Goal: Information Seeking & Learning: Understand process/instructions

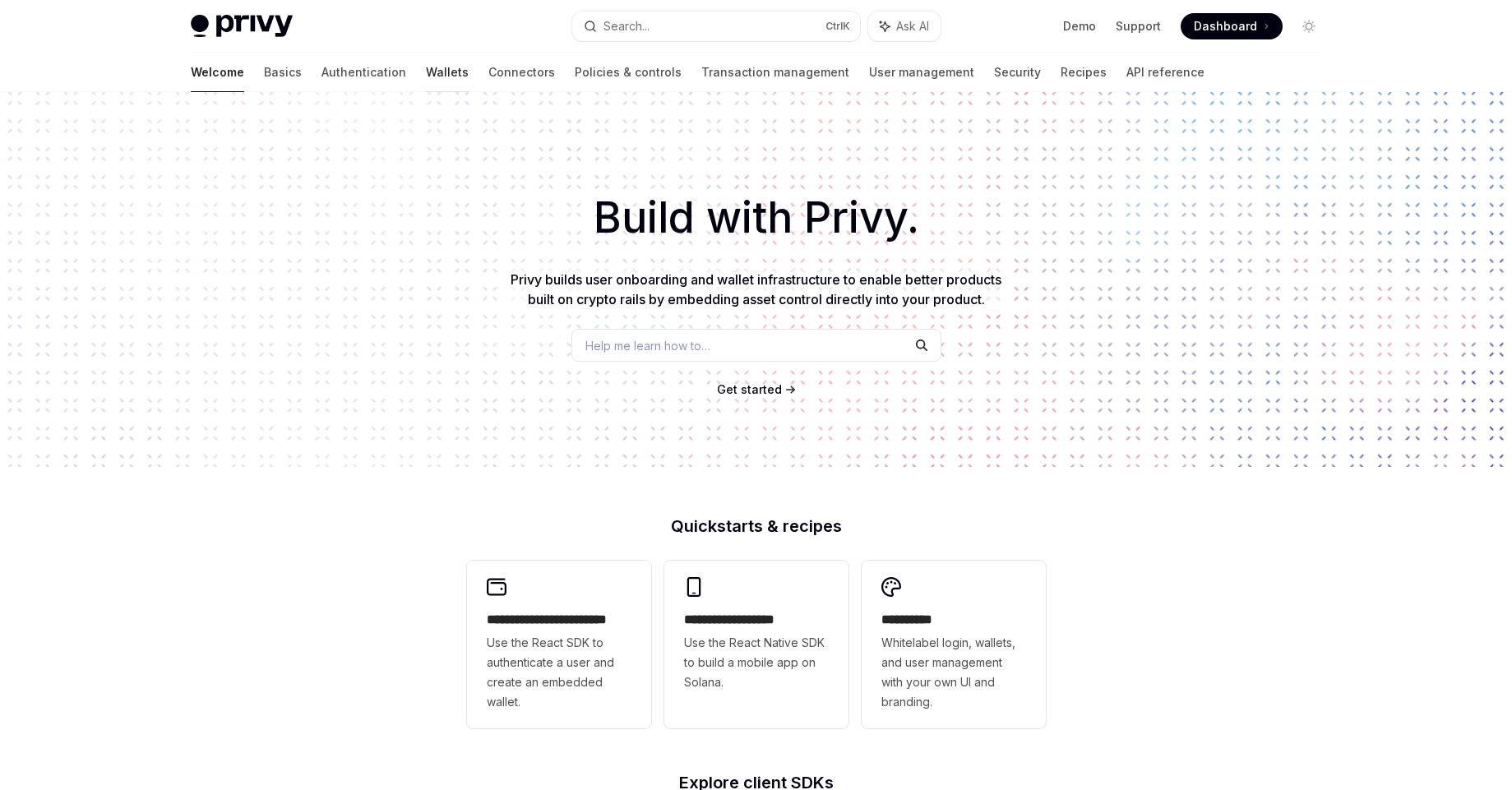
click at [426, 73] on link "Wallets" at bounding box center [447, 72] width 43 height 39
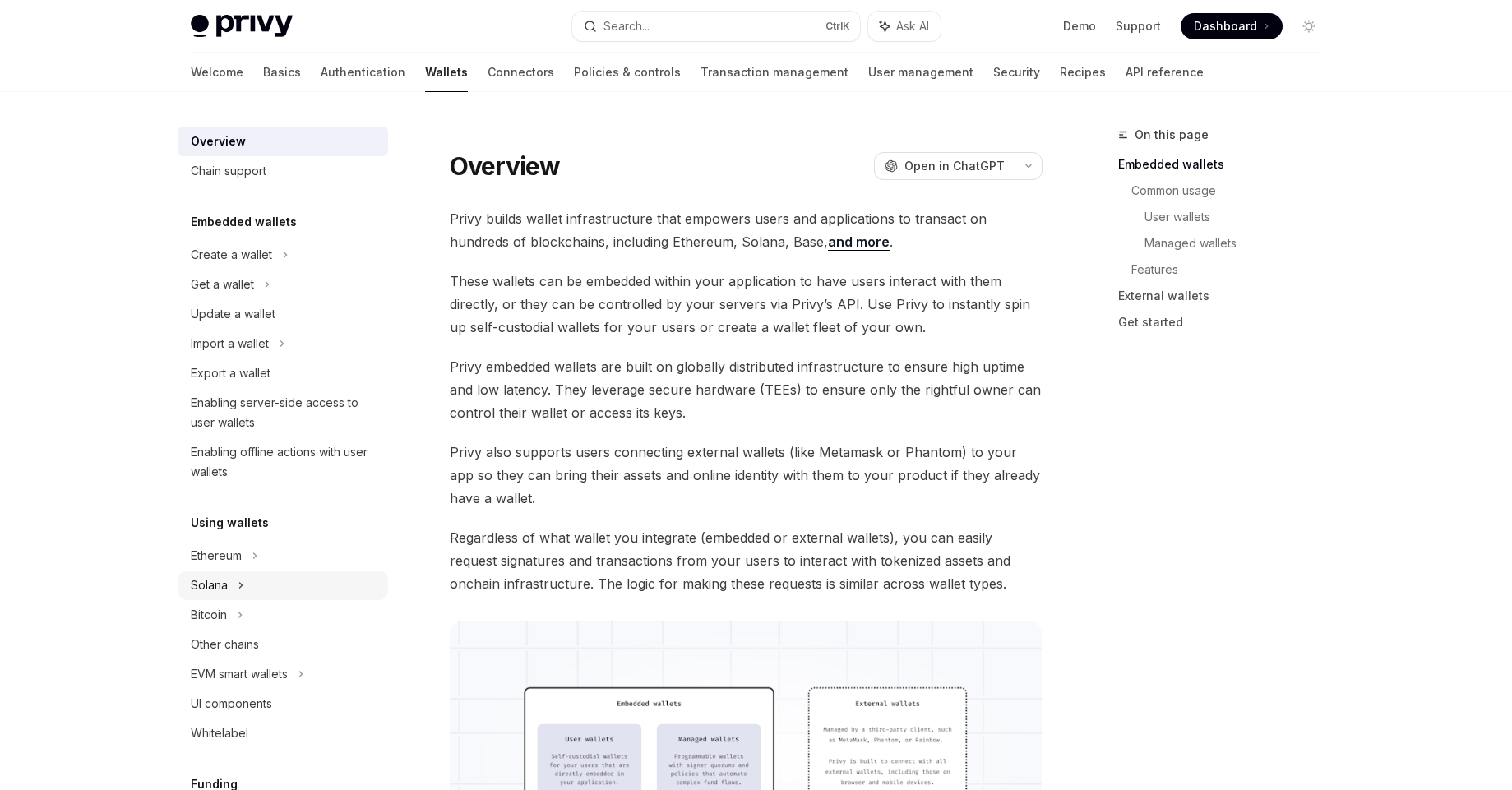
click at [234, 583] on div "Solana" at bounding box center [283, 585] width 210 height 30
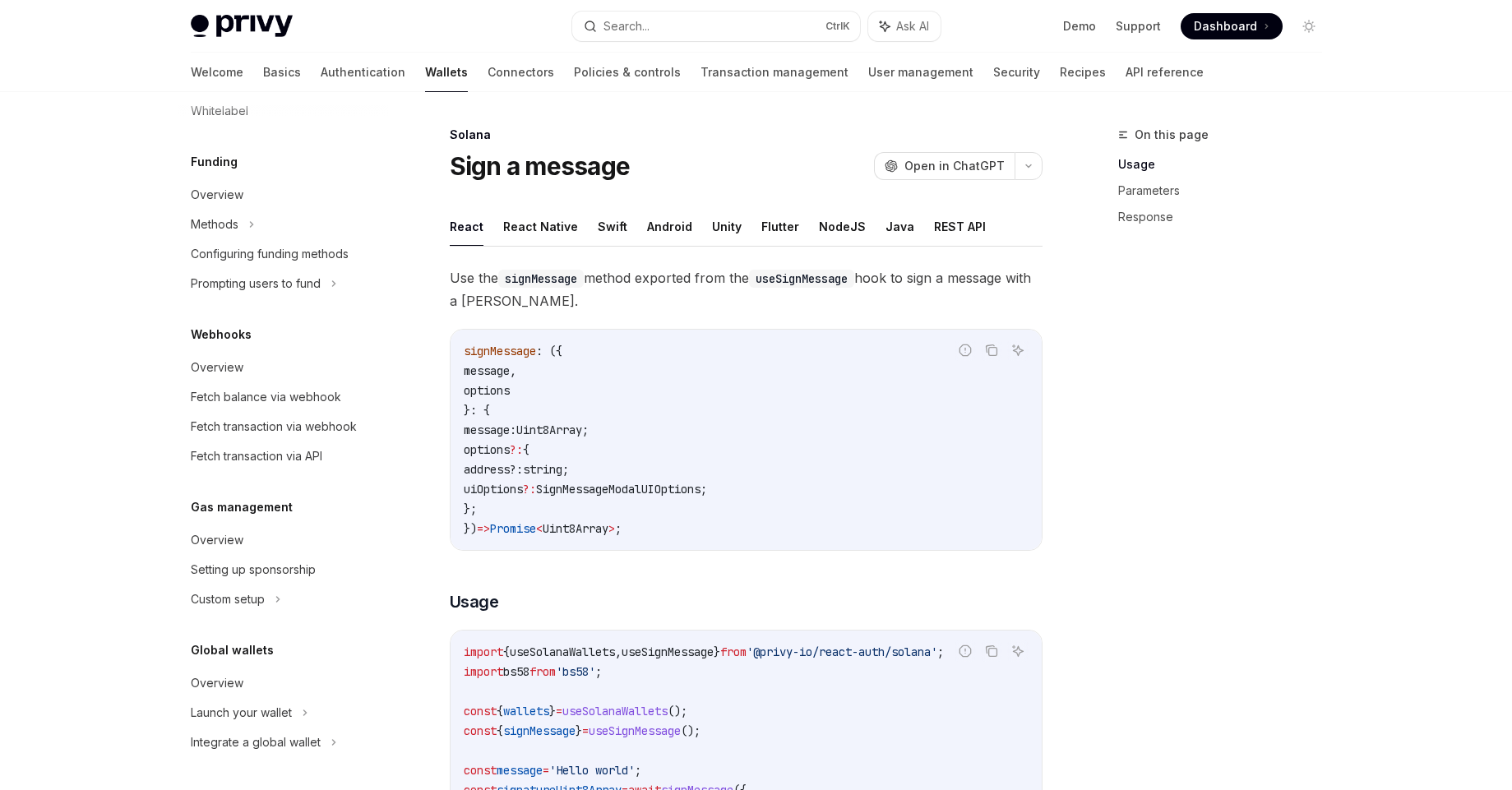
scroll to position [790, 0]
click at [271, 599] on div "Custom setup" at bounding box center [283, 598] width 210 height 30
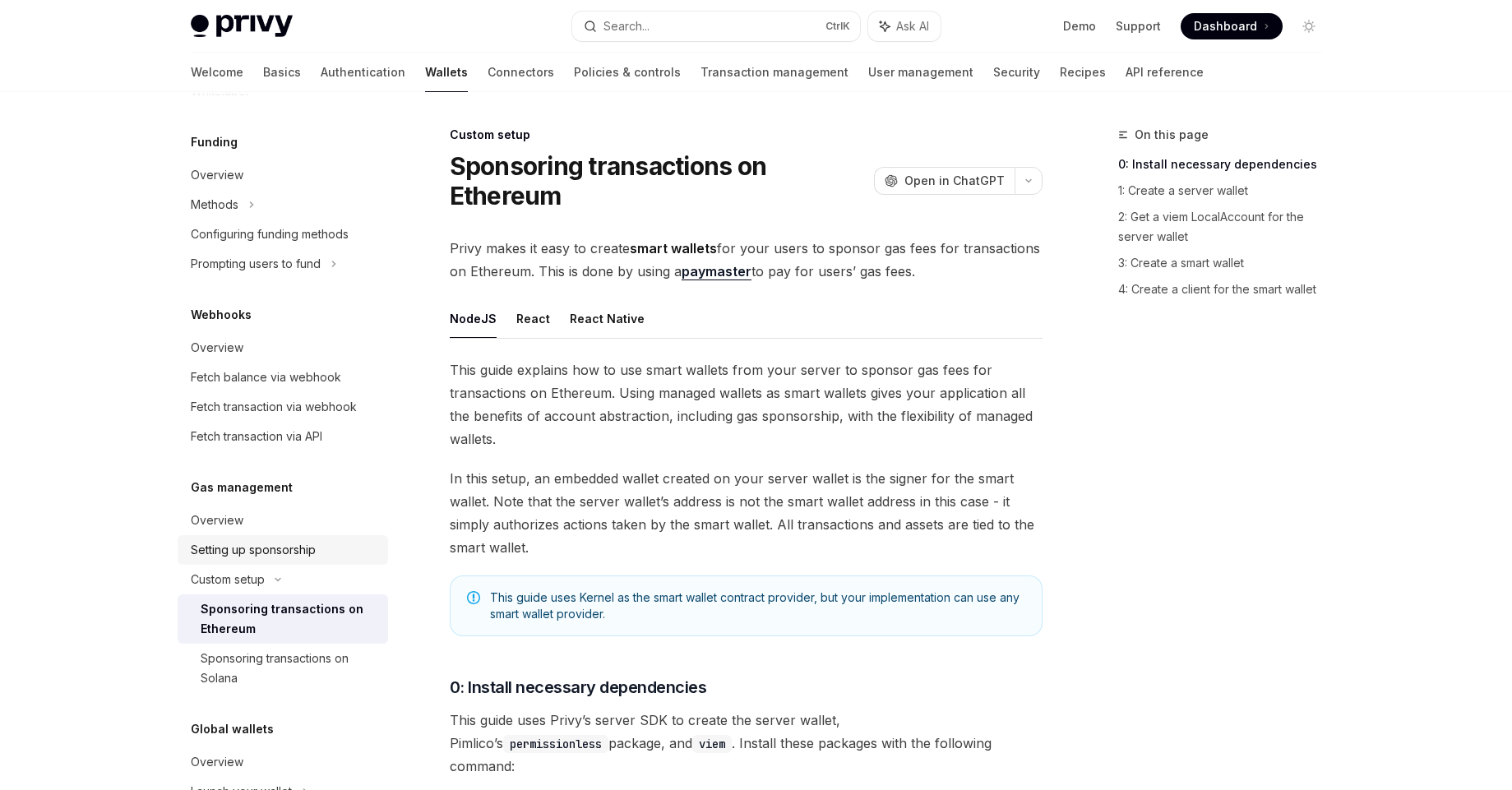
click at [271, 559] on div "Setting up sponsorship" at bounding box center [253, 549] width 125 height 20
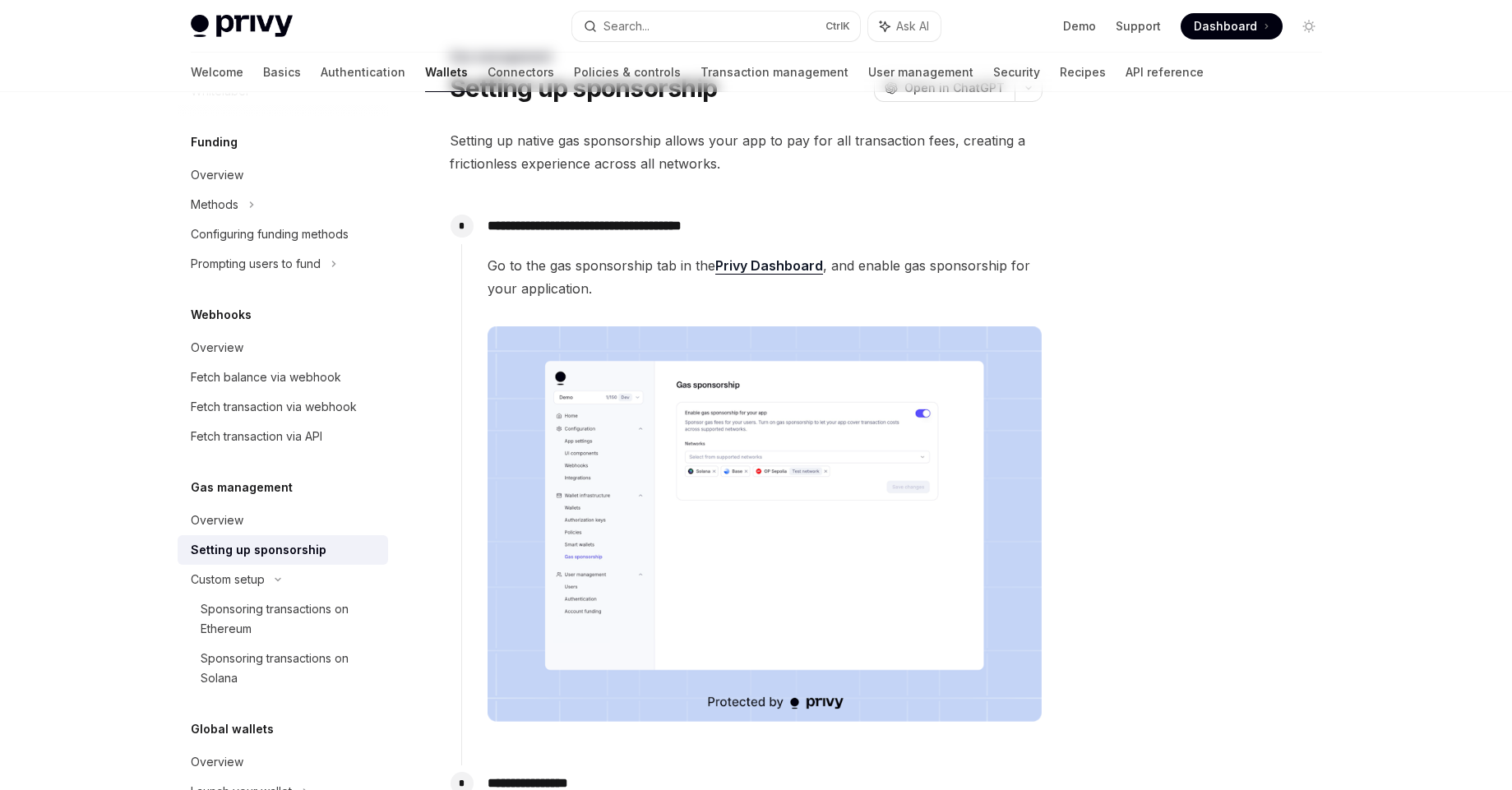
scroll to position [198, 0]
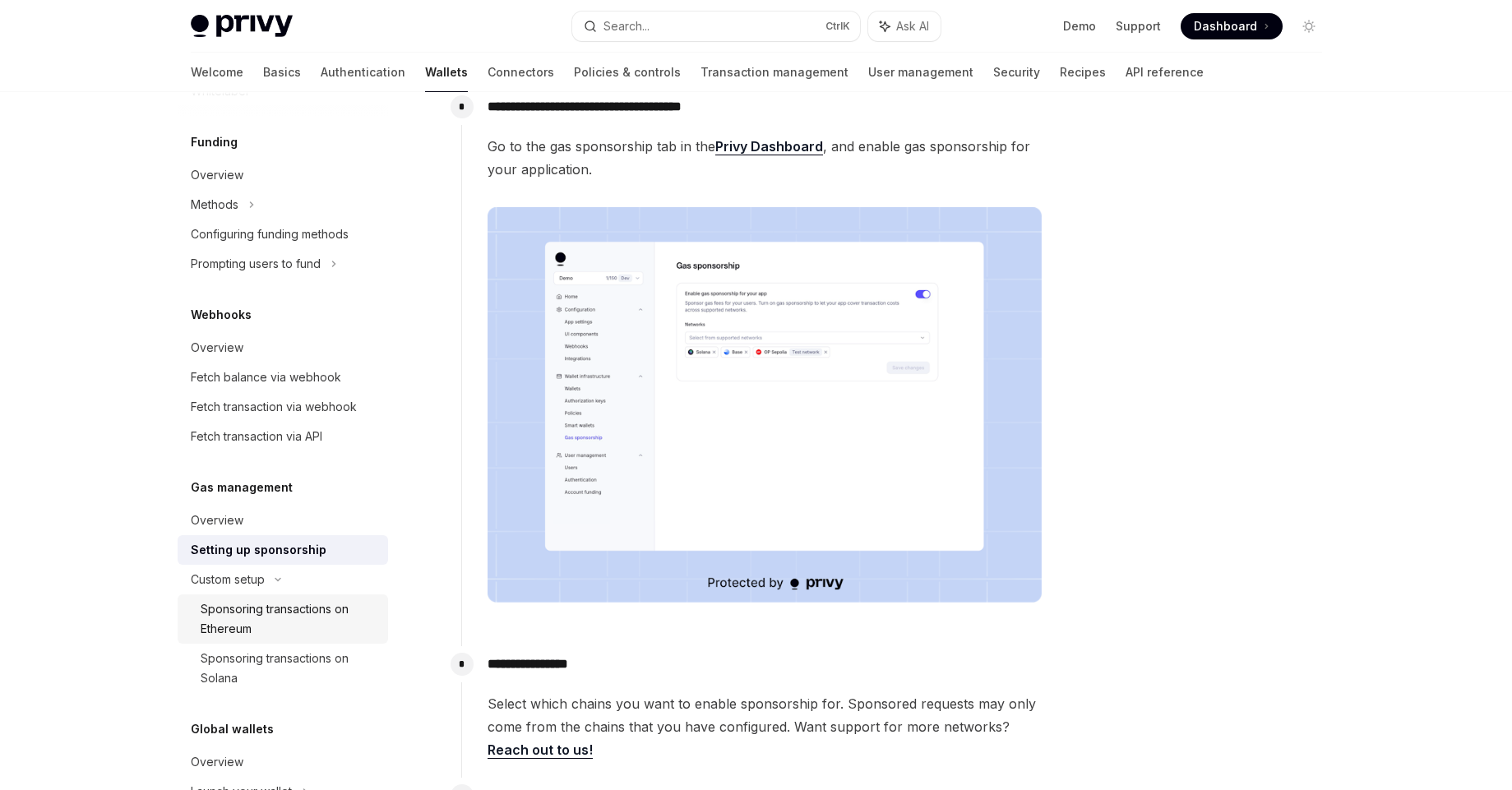
click at [336, 632] on div "Sponsoring transactions on Ethereum" at bounding box center [290, 619] width 178 height 39
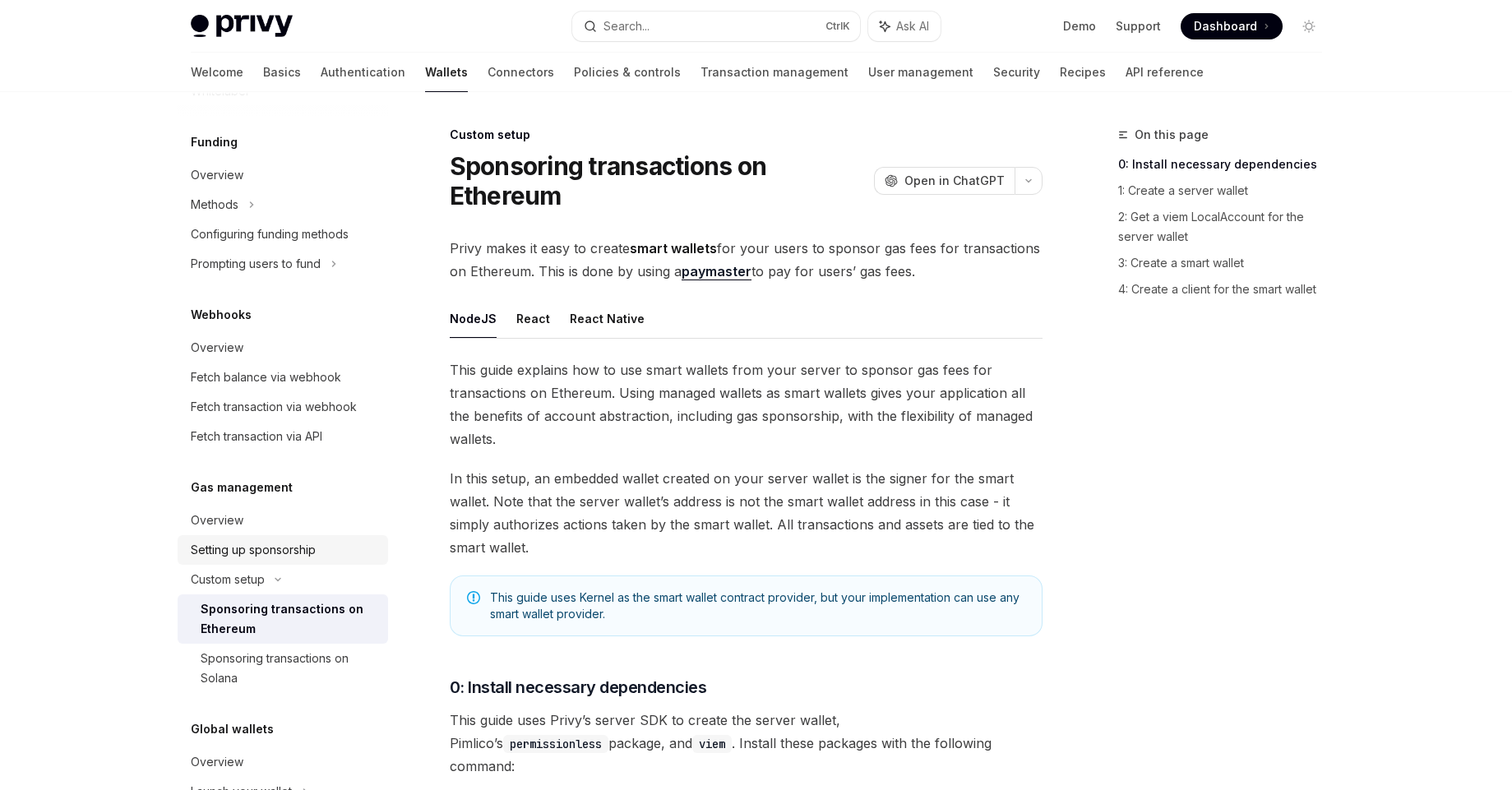
click at [319, 559] on div "Setting up sponsorship" at bounding box center [285, 549] width 187 height 20
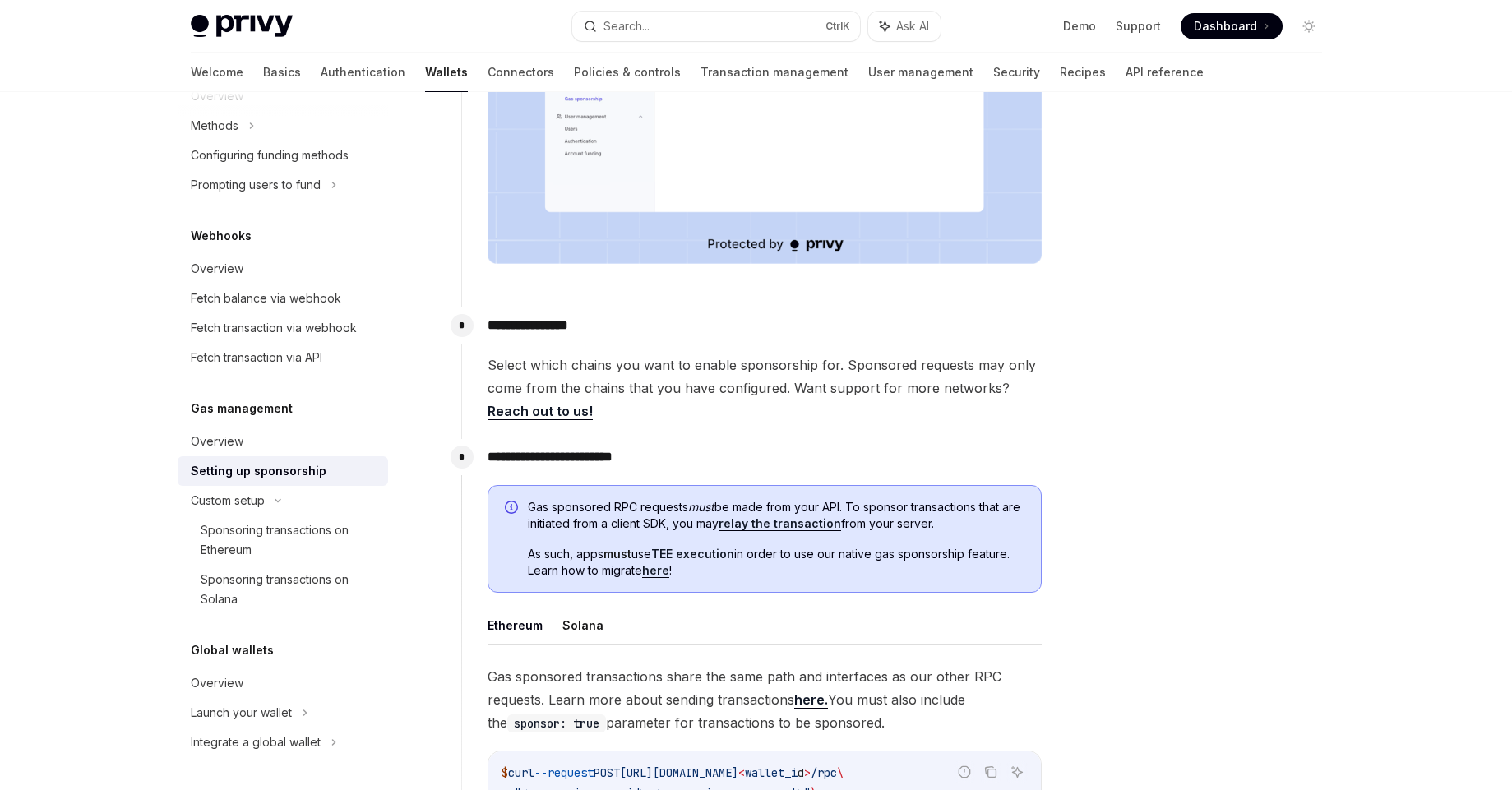
scroll to position [536, 0]
click at [538, 412] on link "Reach out to us!" at bounding box center [541, 410] width 106 height 17
click at [296, 526] on div "Sponsoring transactions on Ethereum" at bounding box center [290, 540] width 178 height 39
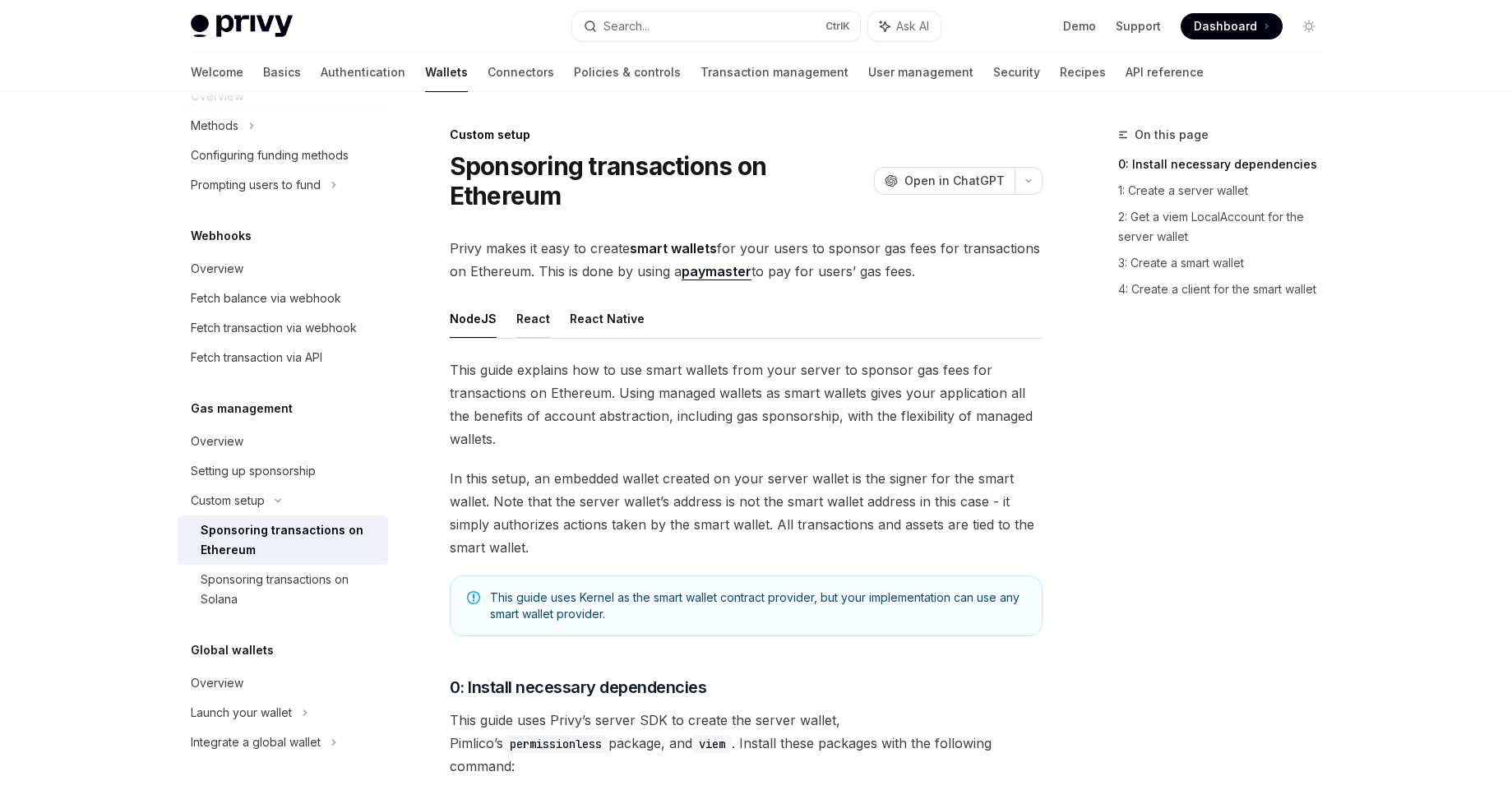
click at [542, 317] on button "React" at bounding box center [533, 318] width 34 height 38
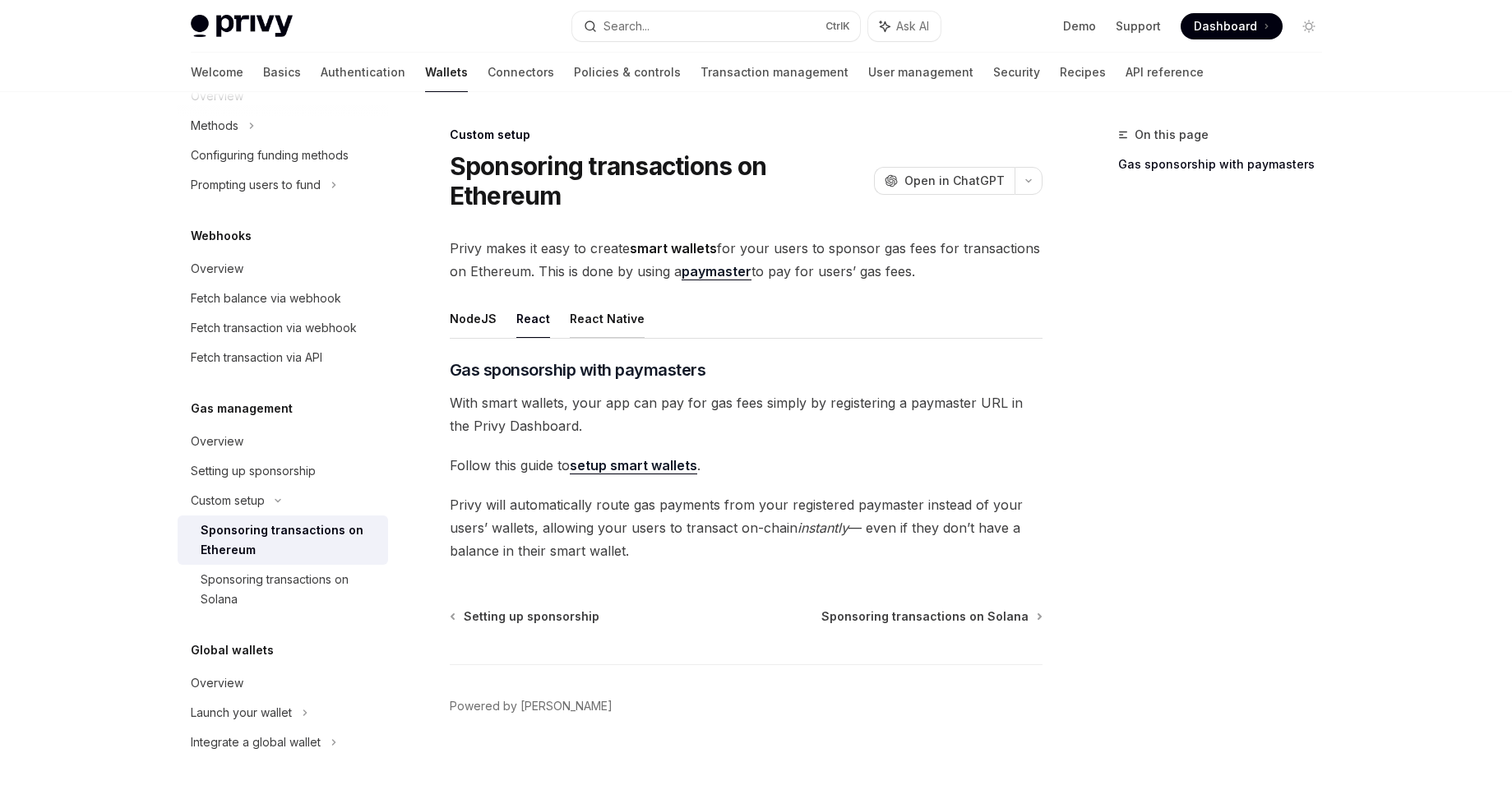
click at [626, 320] on button "React Native" at bounding box center [607, 318] width 75 height 38
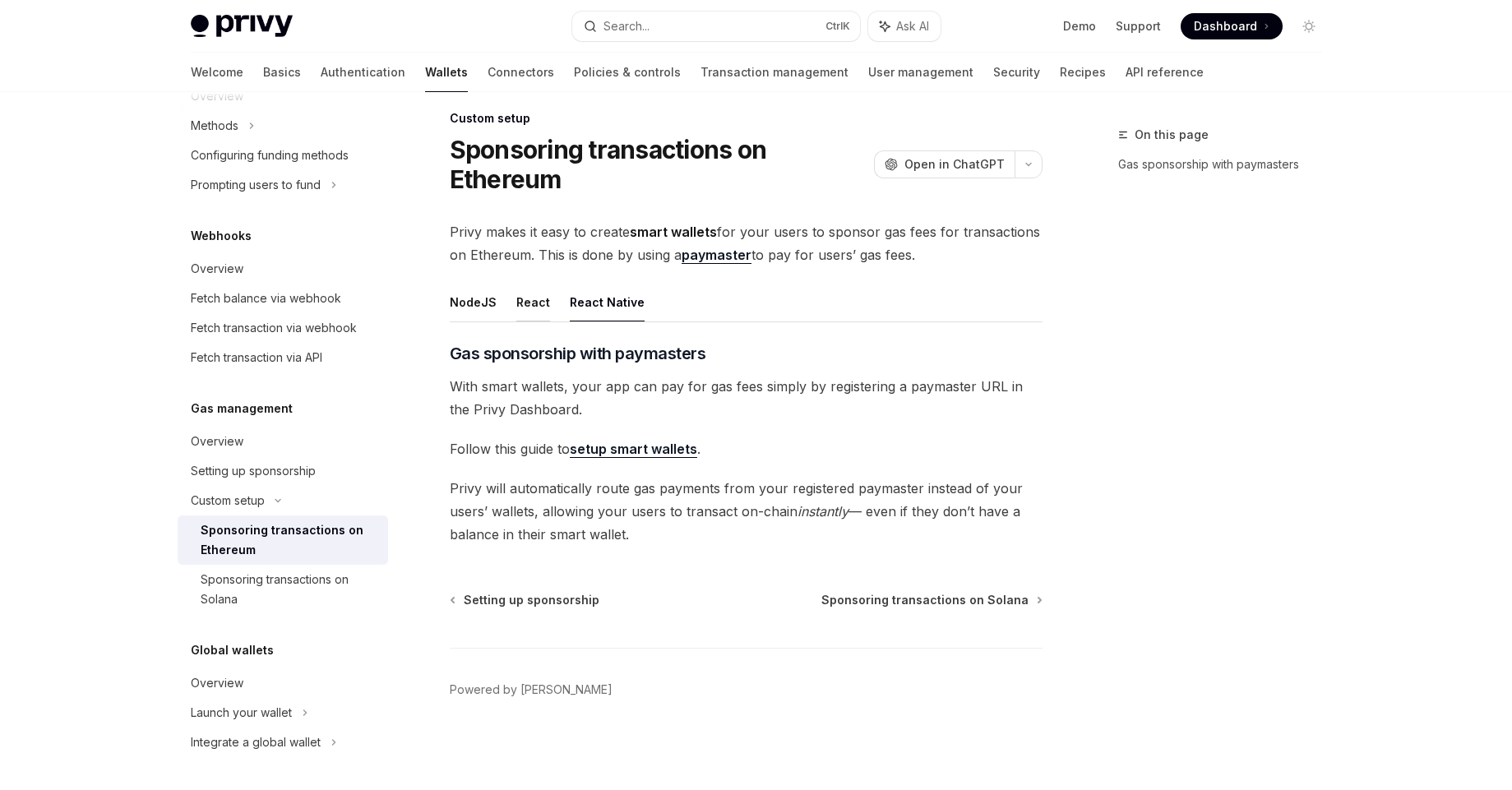
click at [516, 310] on button "React" at bounding box center [533, 301] width 34 height 38
click at [456, 304] on button "NodeJS" at bounding box center [473, 301] width 47 height 38
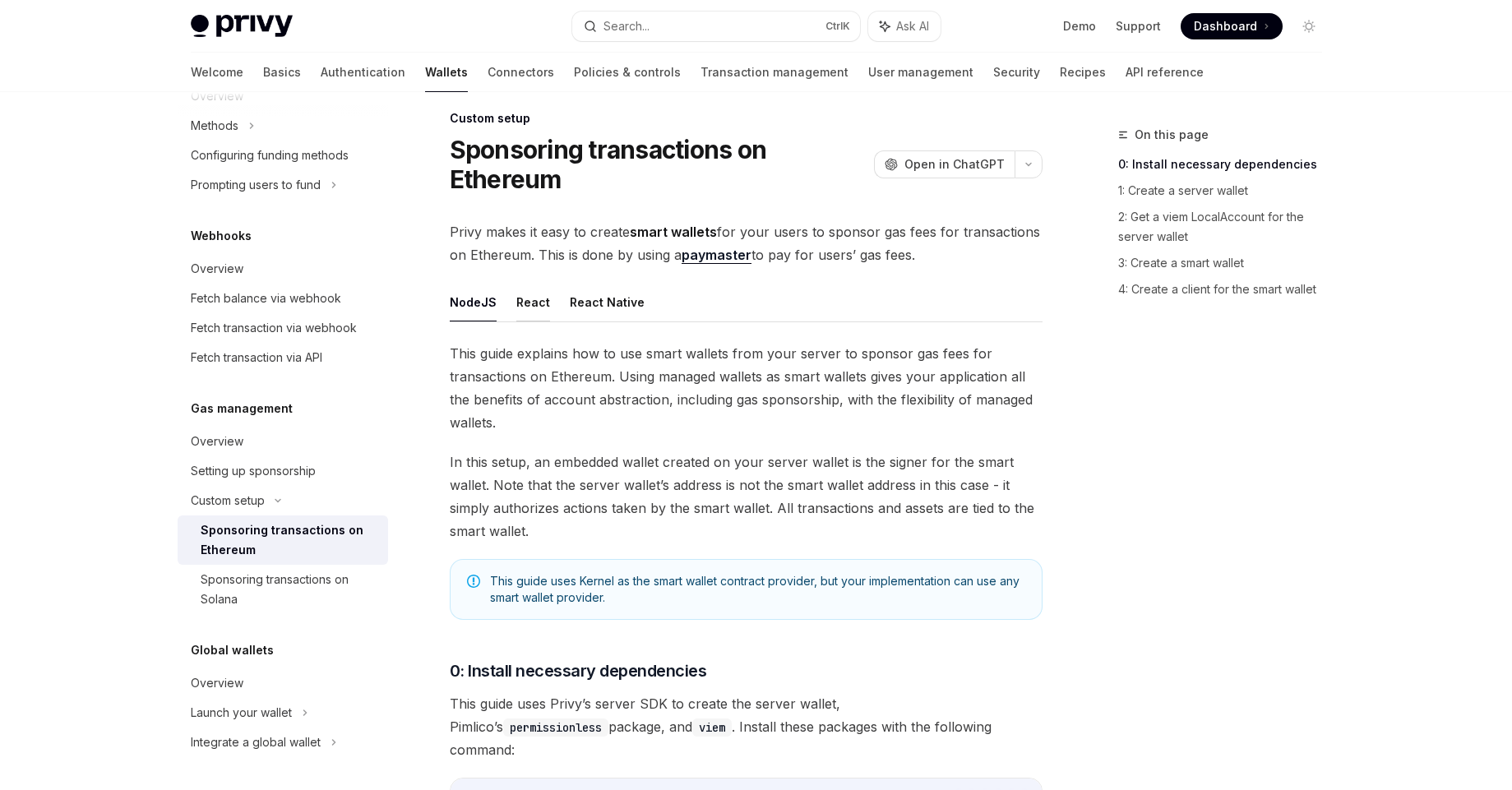
click at [530, 300] on button "React" at bounding box center [533, 301] width 34 height 38
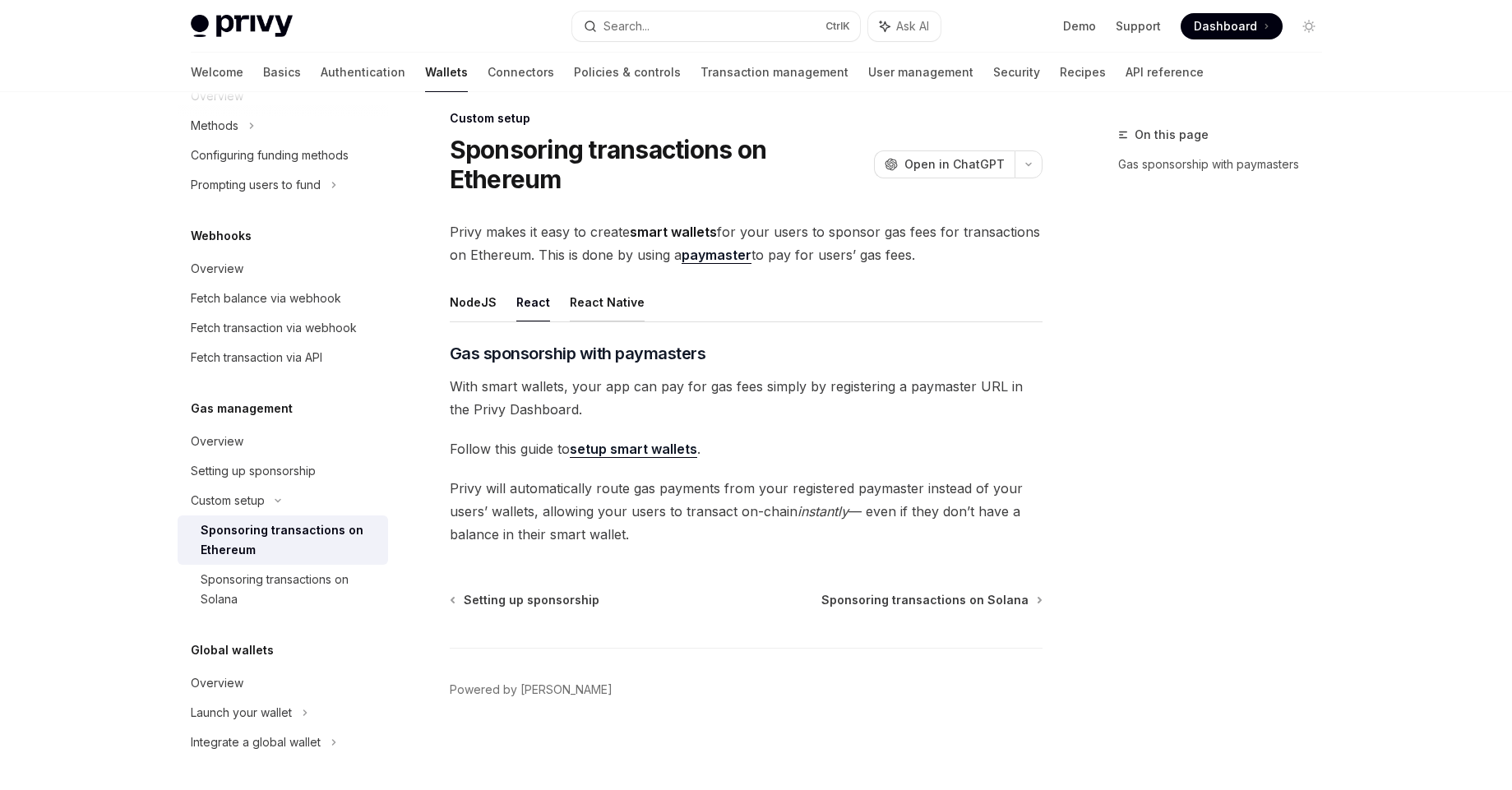
click at [604, 300] on button "React Native" at bounding box center [607, 301] width 75 height 38
type textarea "*"
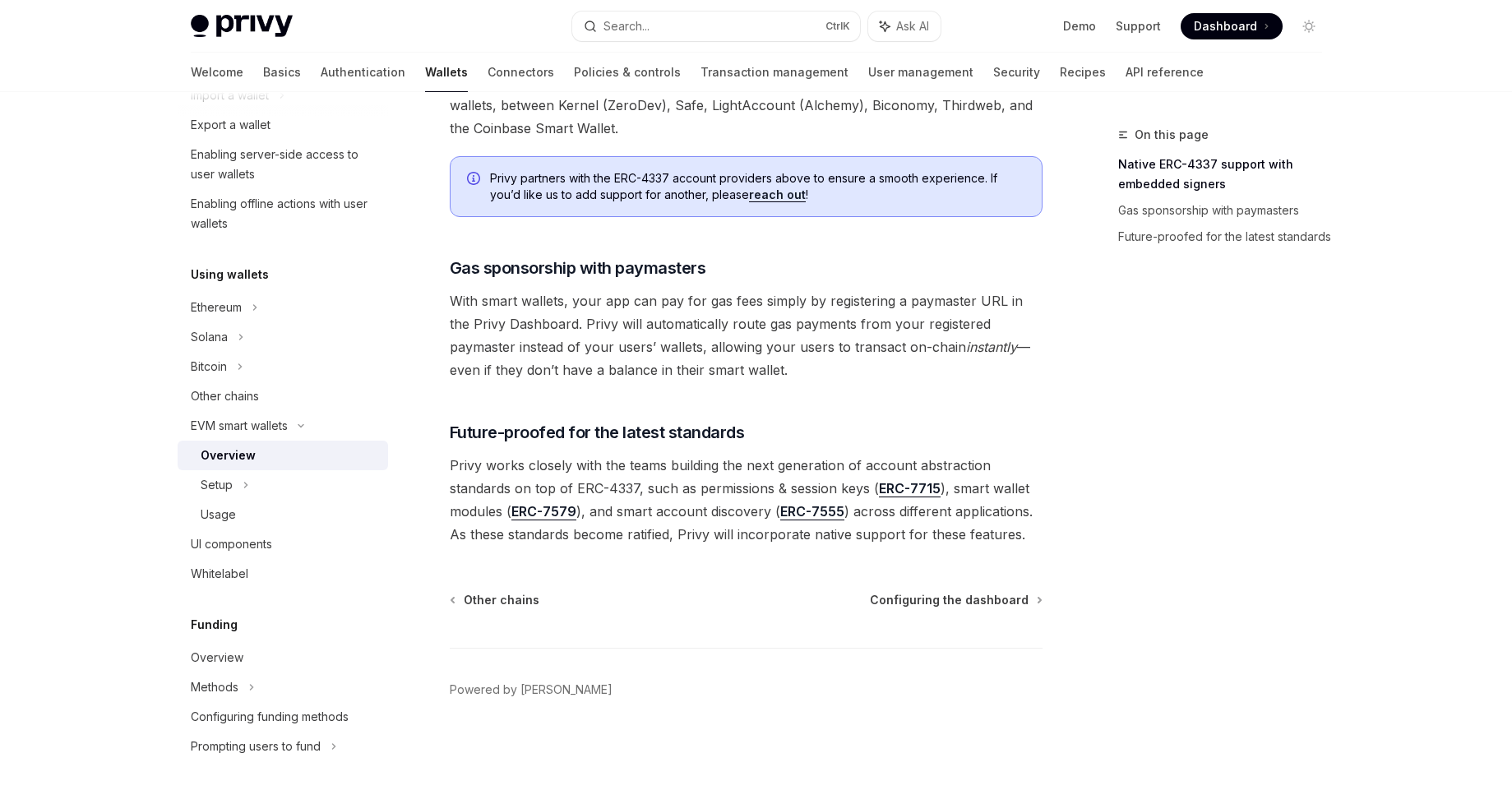
scroll to position [296, 0]
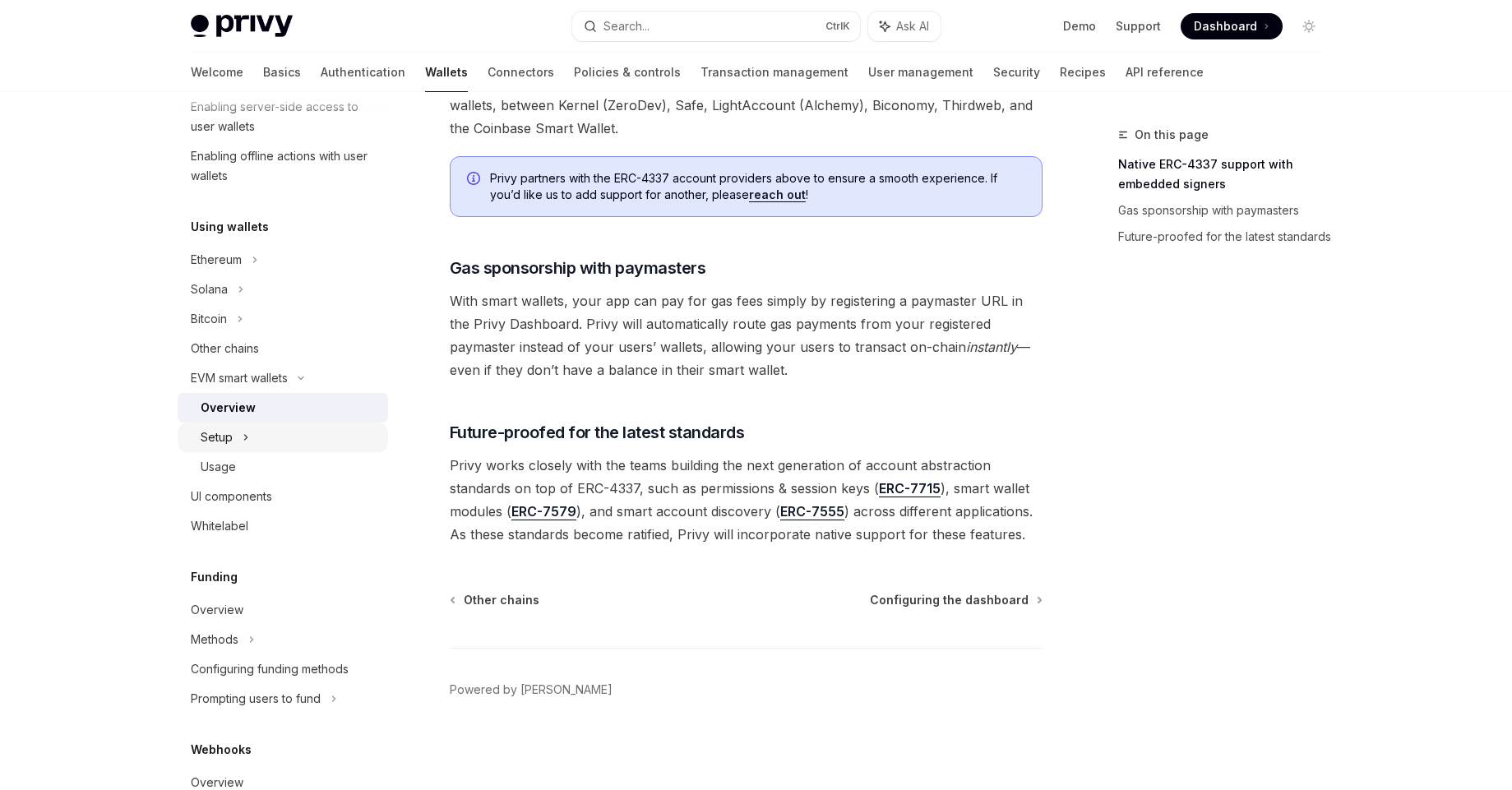
click at [244, 434] on icon at bounding box center [246, 437] width 7 height 20
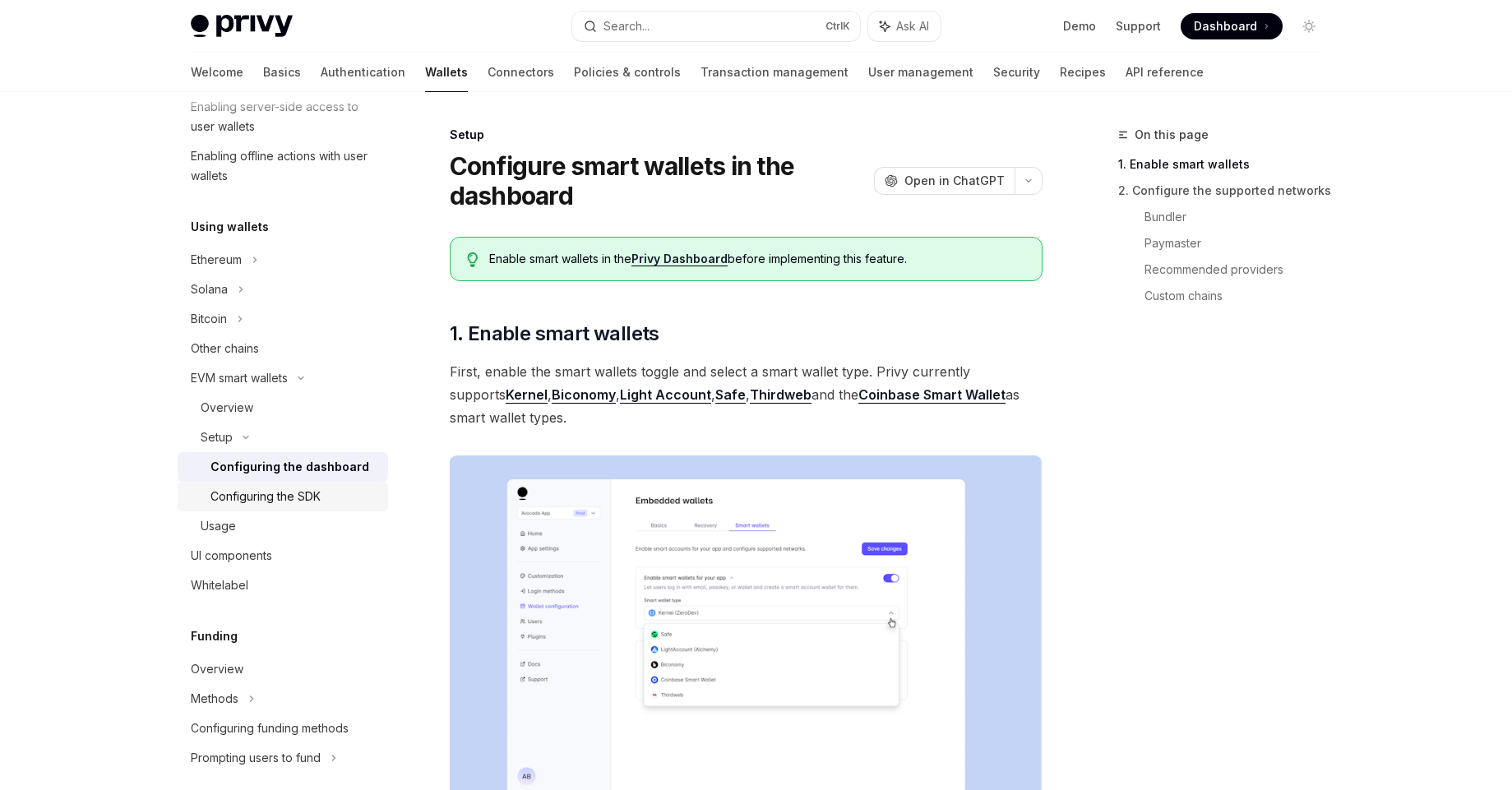
click at [279, 498] on div "Configuring the SDK" at bounding box center [265, 496] width 110 height 20
type textarea "*"
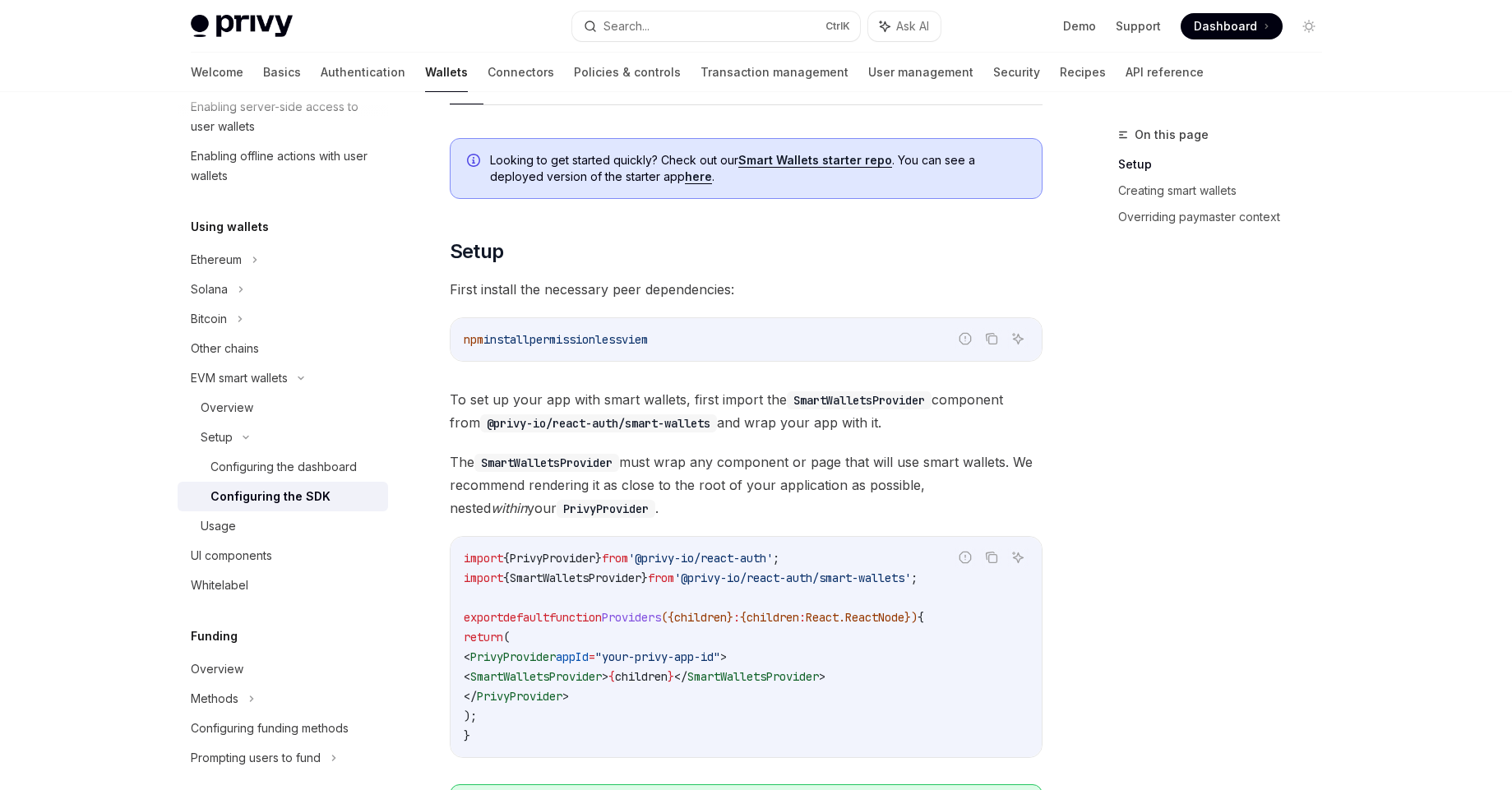
scroll to position [99, 0]
